Goal: Task Accomplishment & Management: Use online tool/utility

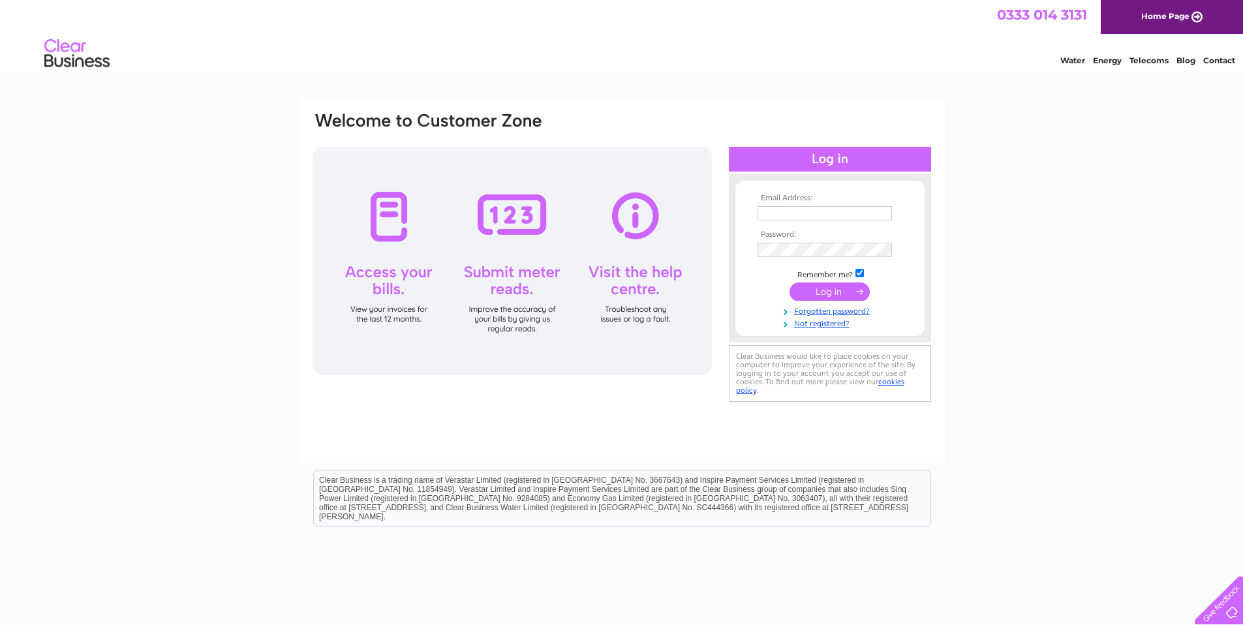
type input "accounts@emaschool.co.uk"
click at [831, 295] on input "submit" at bounding box center [830, 292] width 80 height 18
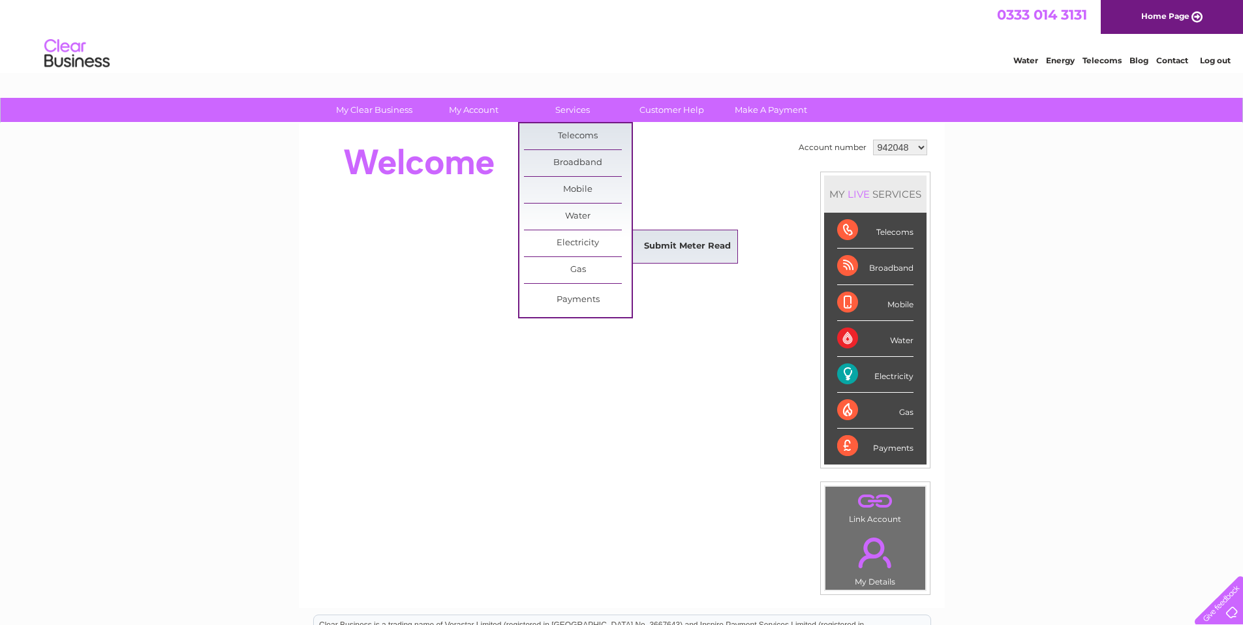
click at [681, 246] on link "Submit Meter Read" at bounding box center [688, 247] width 108 height 26
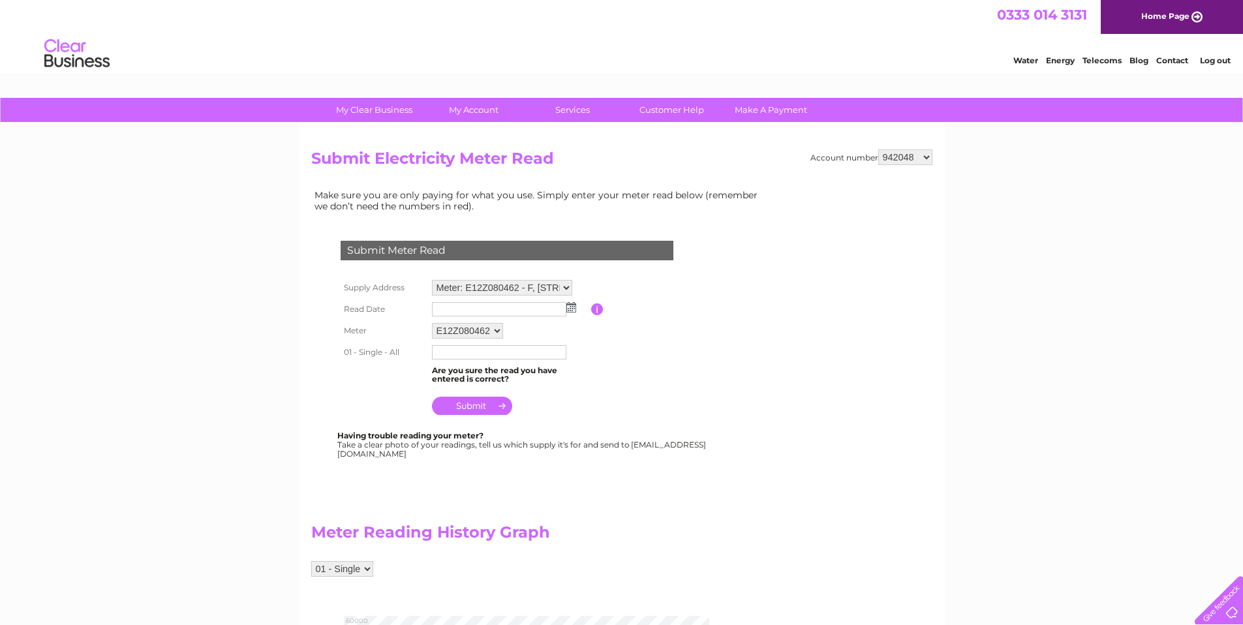
click at [572, 309] on img at bounding box center [571, 307] width 10 height 10
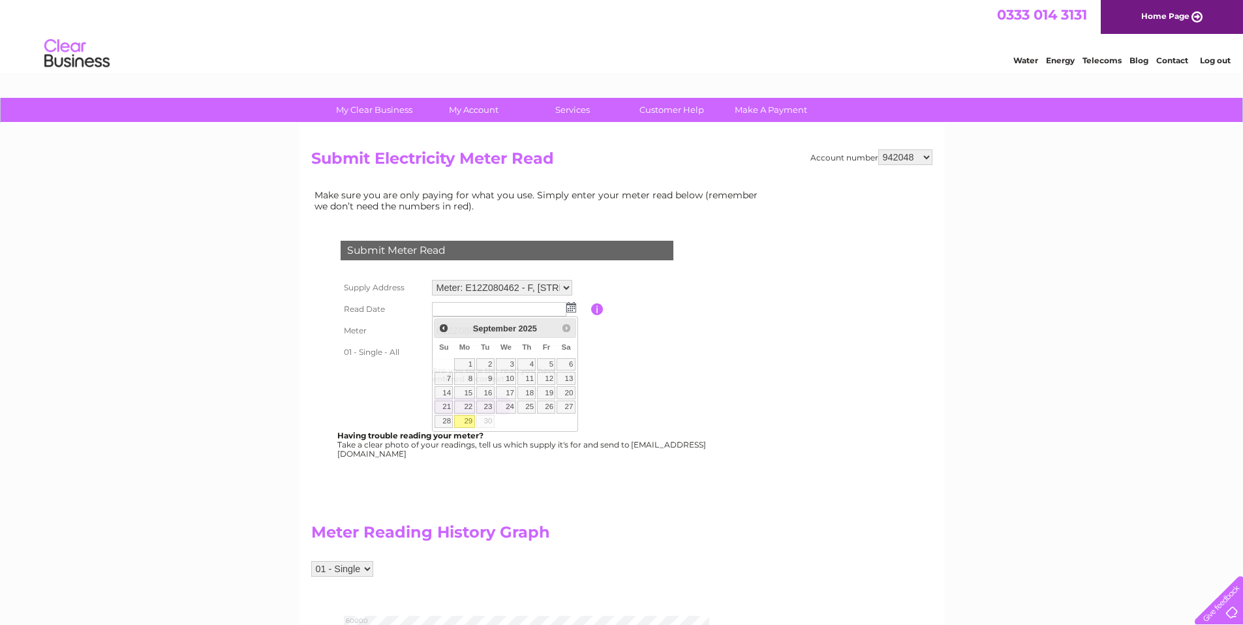
click at [462, 433] on b "Having trouble reading your meter?" at bounding box center [410, 436] width 146 height 10
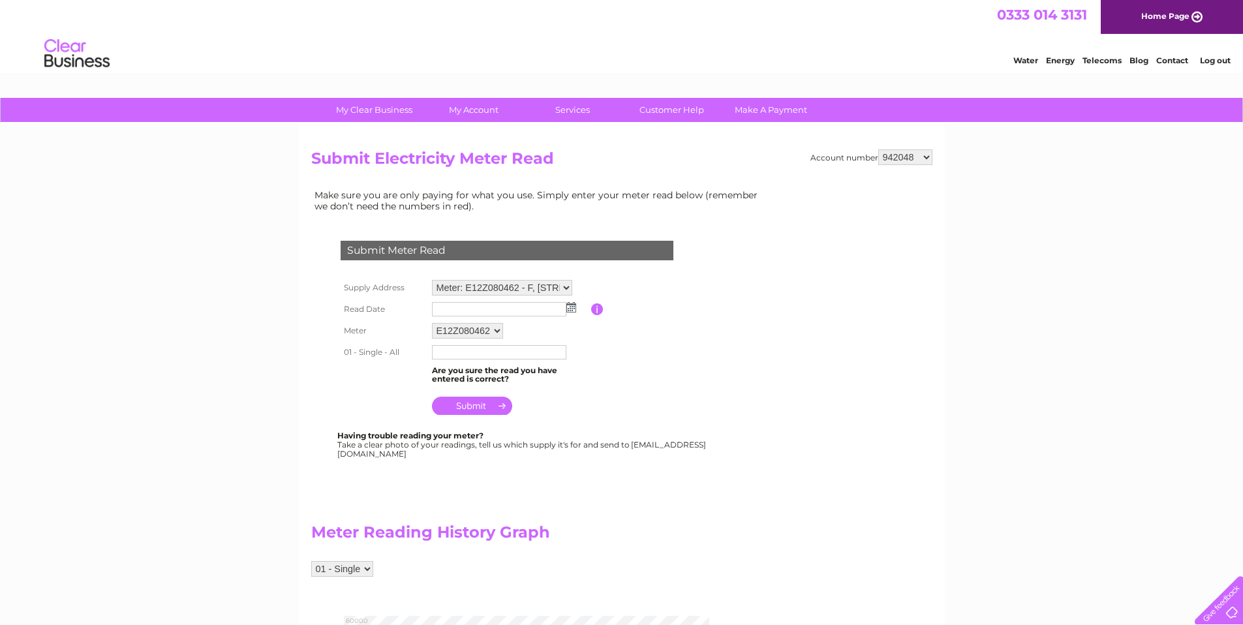
click at [569, 307] on img at bounding box center [571, 307] width 10 height 10
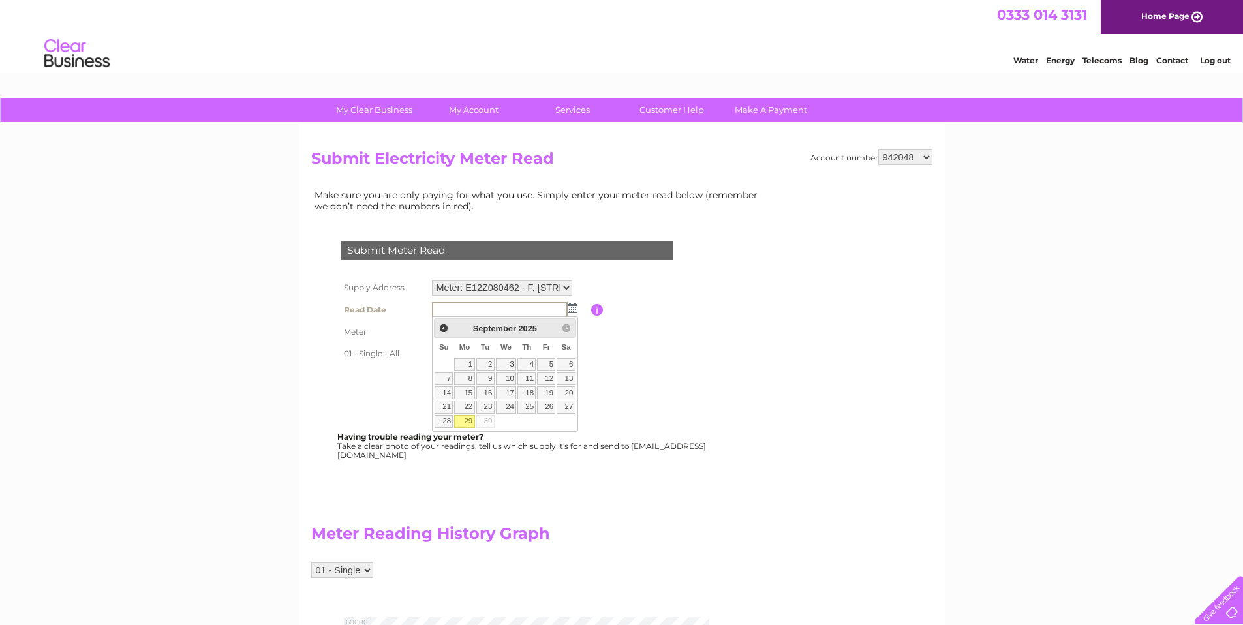
click at [472, 423] on link "29" at bounding box center [464, 421] width 20 height 13
type input "2025/09/29"
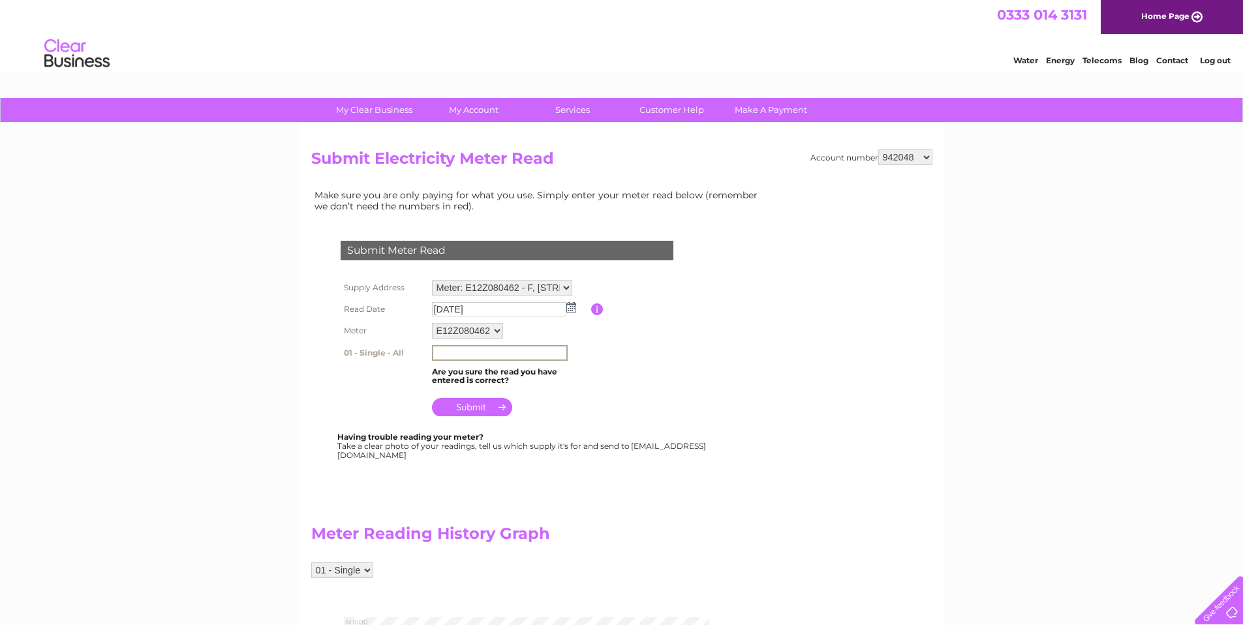
click at [473, 354] on input "text" at bounding box center [500, 353] width 136 height 16
type input "56274"
click at [609, 373] on table "Supply Address Meter: E12Z080462 - F, 18 Liberton Brae, Edinburgh, EH16 6AE Rea…" at bounding box center [522, 348] width 371 height 142
click at [490, 412] on input "submit" at bounding box center [472, 406] width 80 height 18
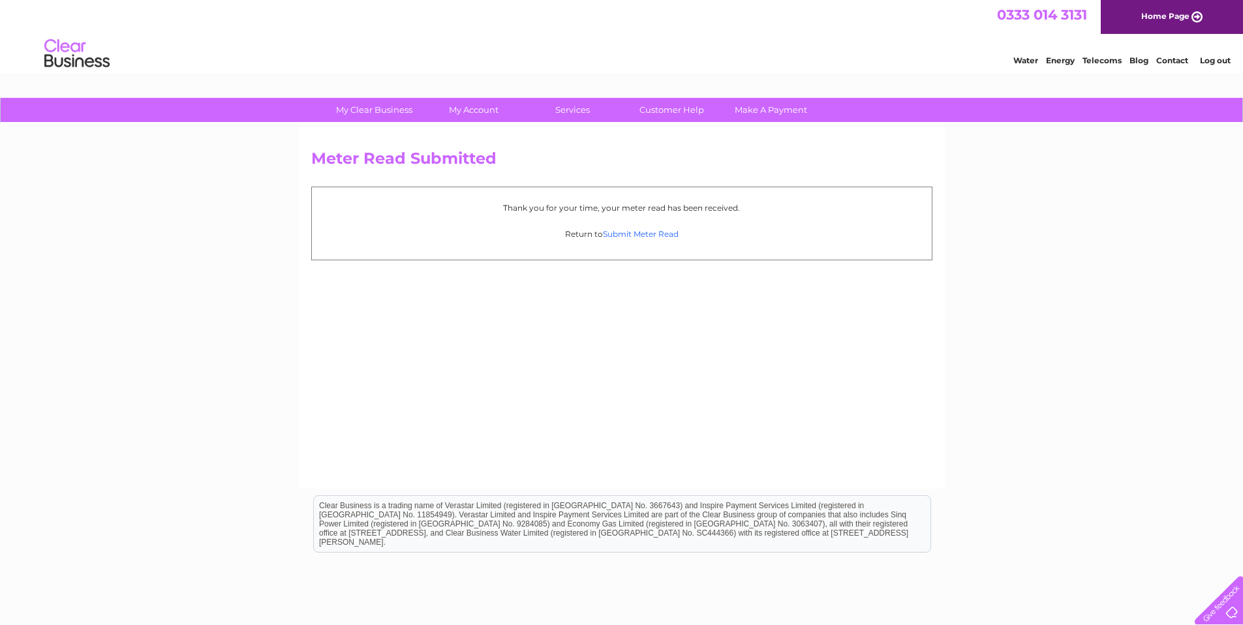
click at [645, 234] on link "Submit Meter Read" at bounding box center [641, 234] width 76 height 10
